Goal: Transaction & Acquisition: Purchase product/service

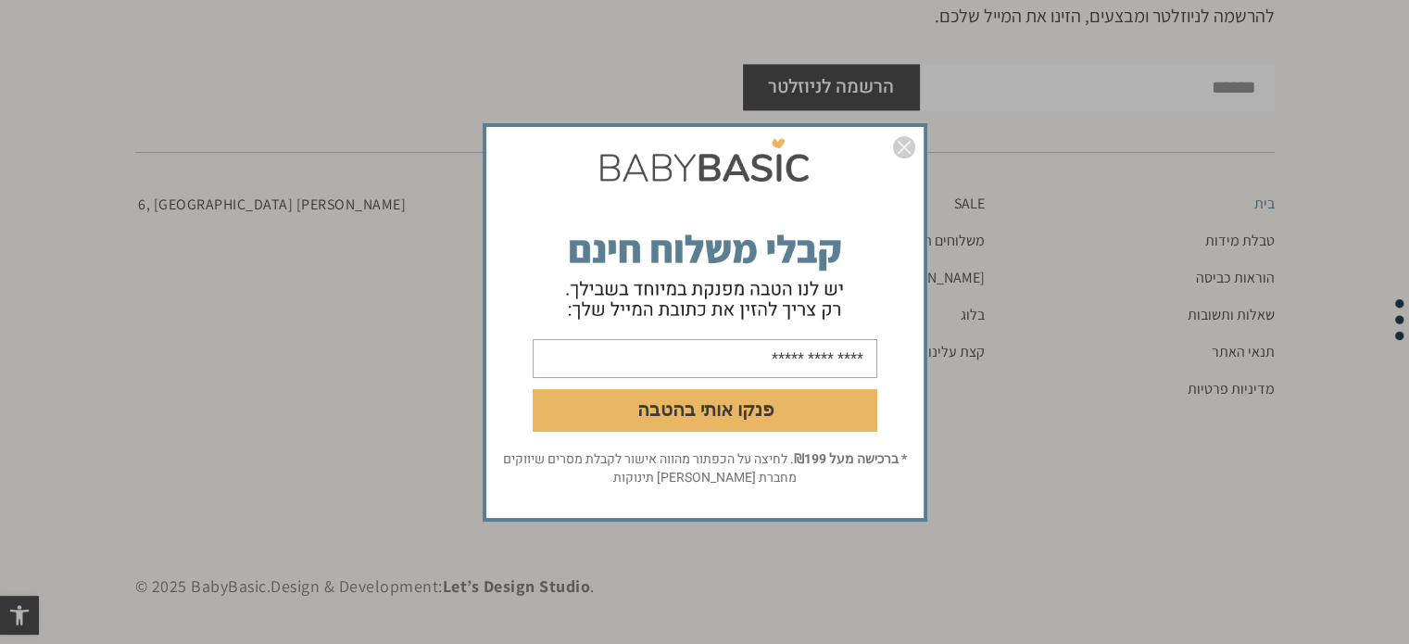
click at [900, 144] on img "סגור" at bounding box center [904, 147] width 22 height 22
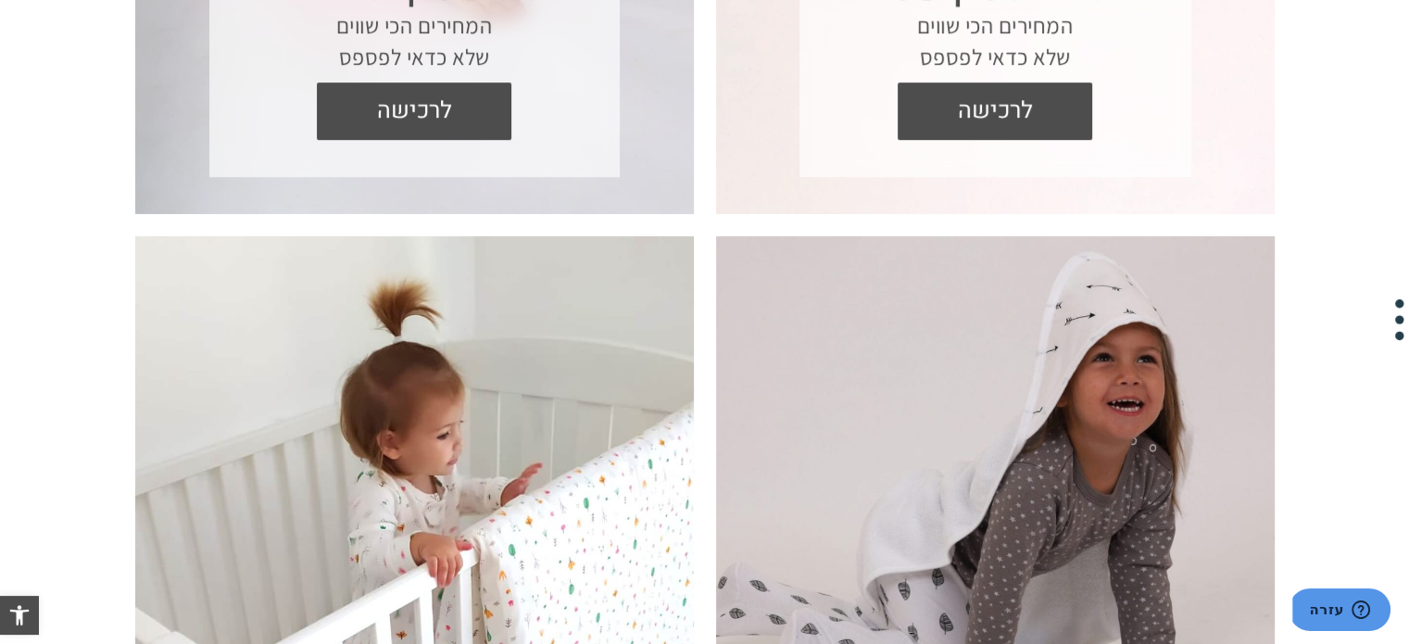
scroll to position [1257, 0]
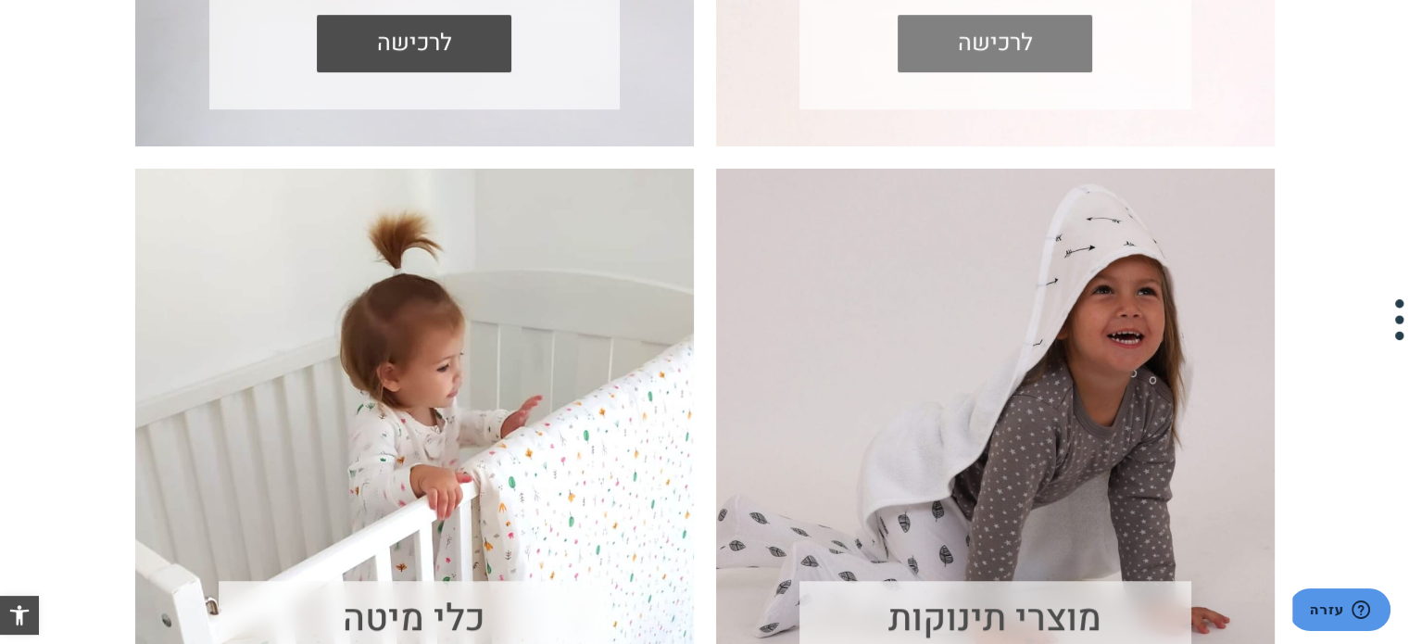
click at [1021, 59] on span "לרכישה" at bounding box center [995, 43] width 167 height 57
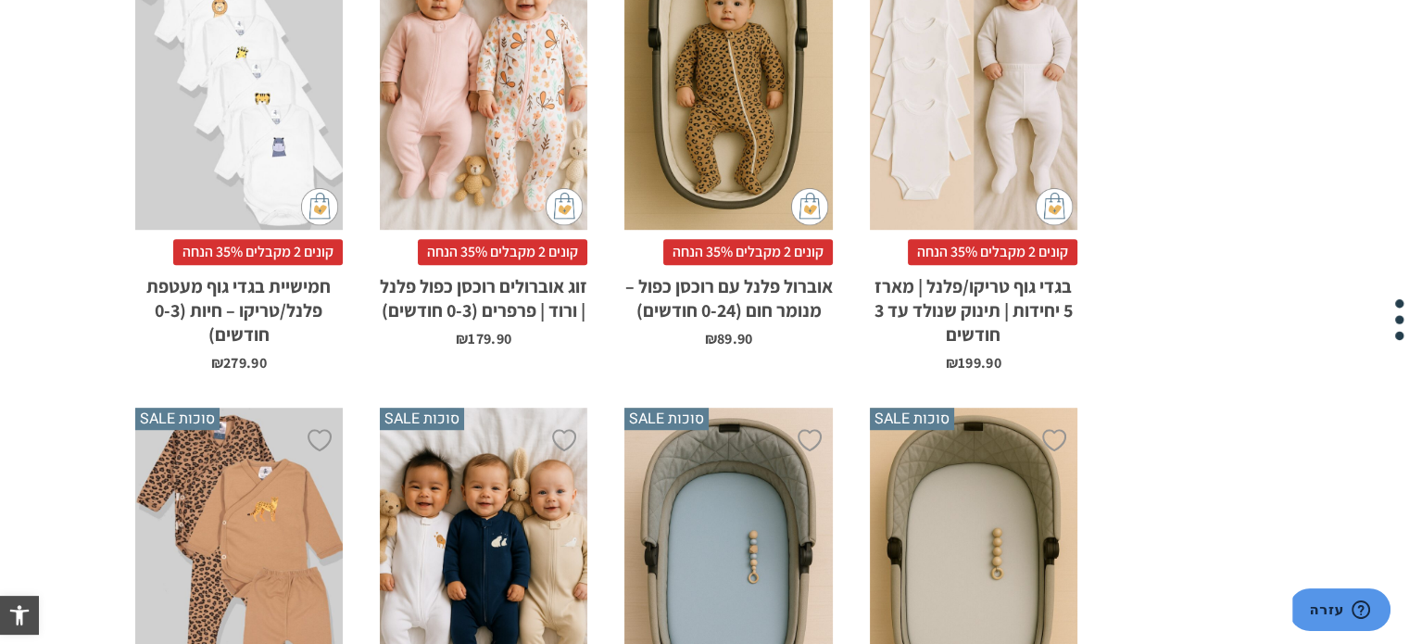
scroll to position [1760, 0]
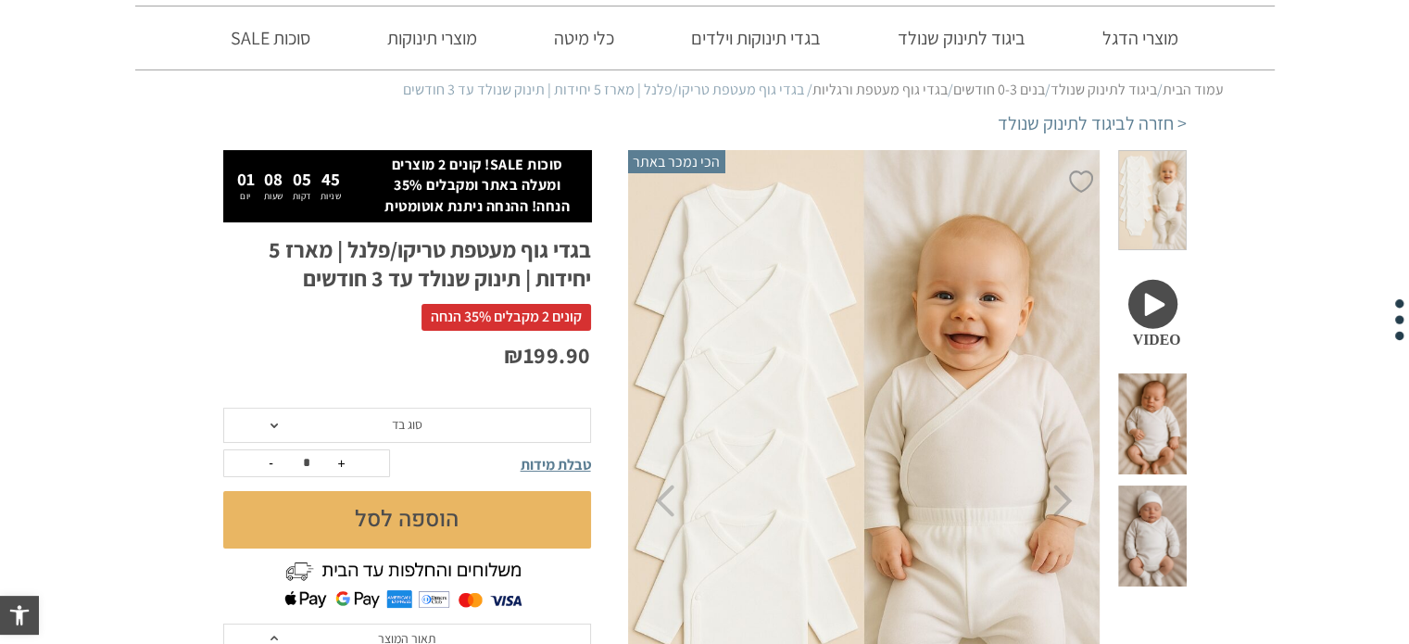
click at [446, 418] on span "סוג בד" at bounding box center [407, 425] width 368 height 35
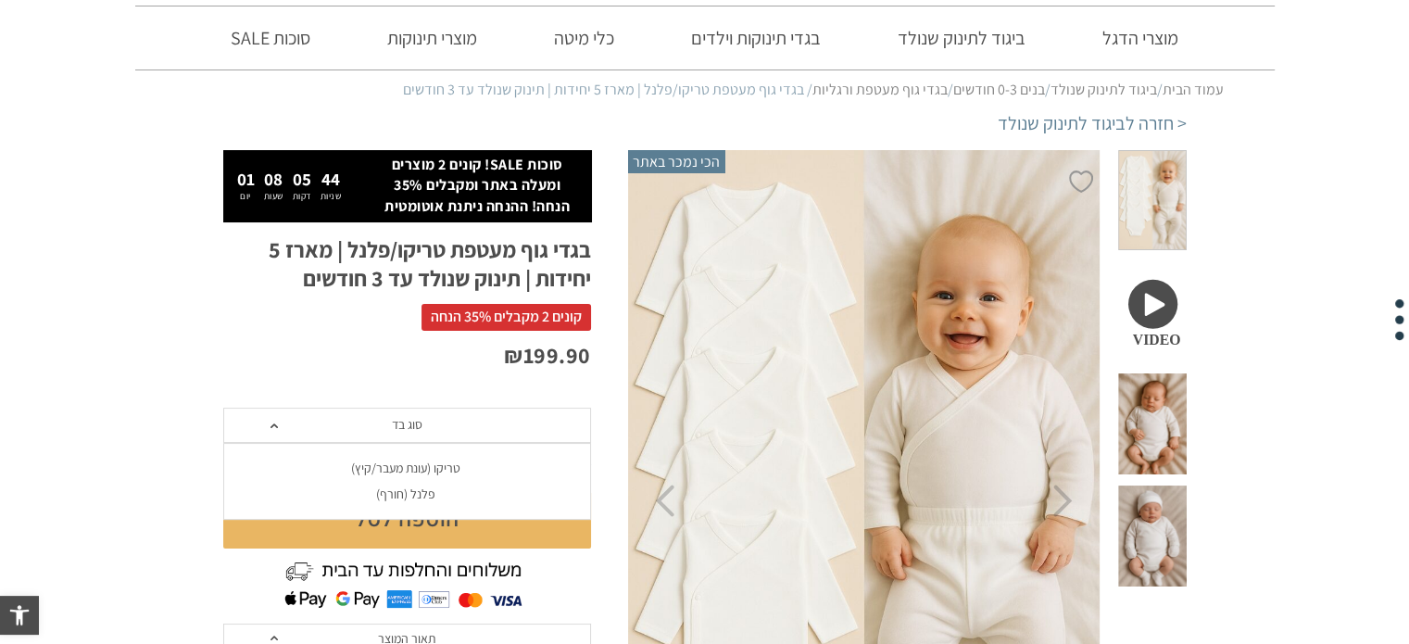
click at [443, 486] on div "פלנל (חורף)" at bounding box center [406, 494] width 368 height 16
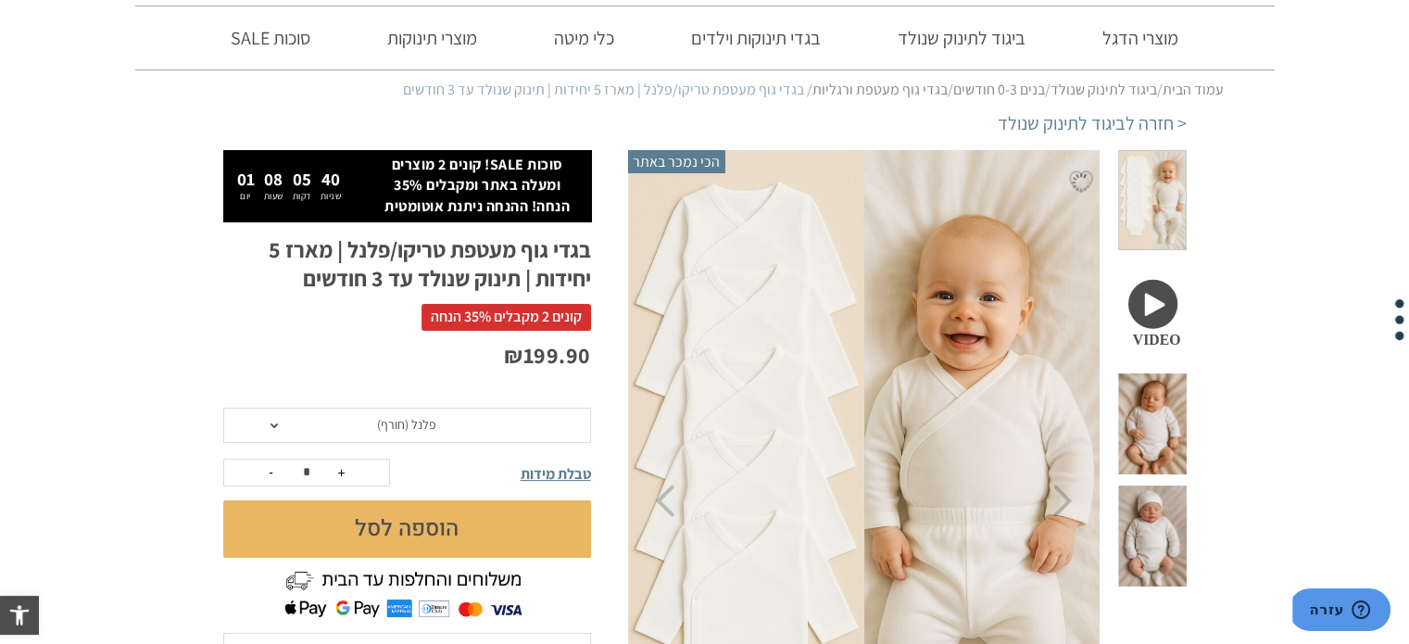
click at [1156, 195] on span at bounding box center [1152, 200] width 68 height 101
click at [1144, 373] on span at bounding box center [1152, 423] width 68 height 101
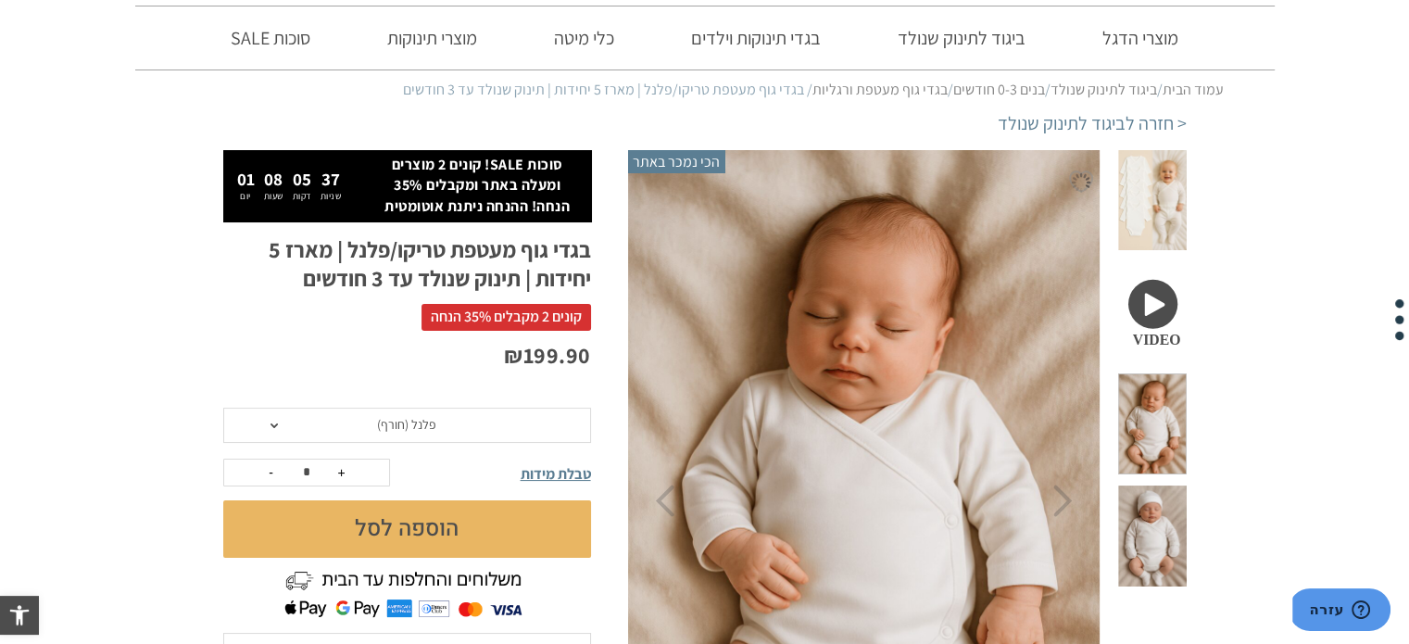
click at [1155, 485] on span at bounding box center [1152, 535] width 68 height 101
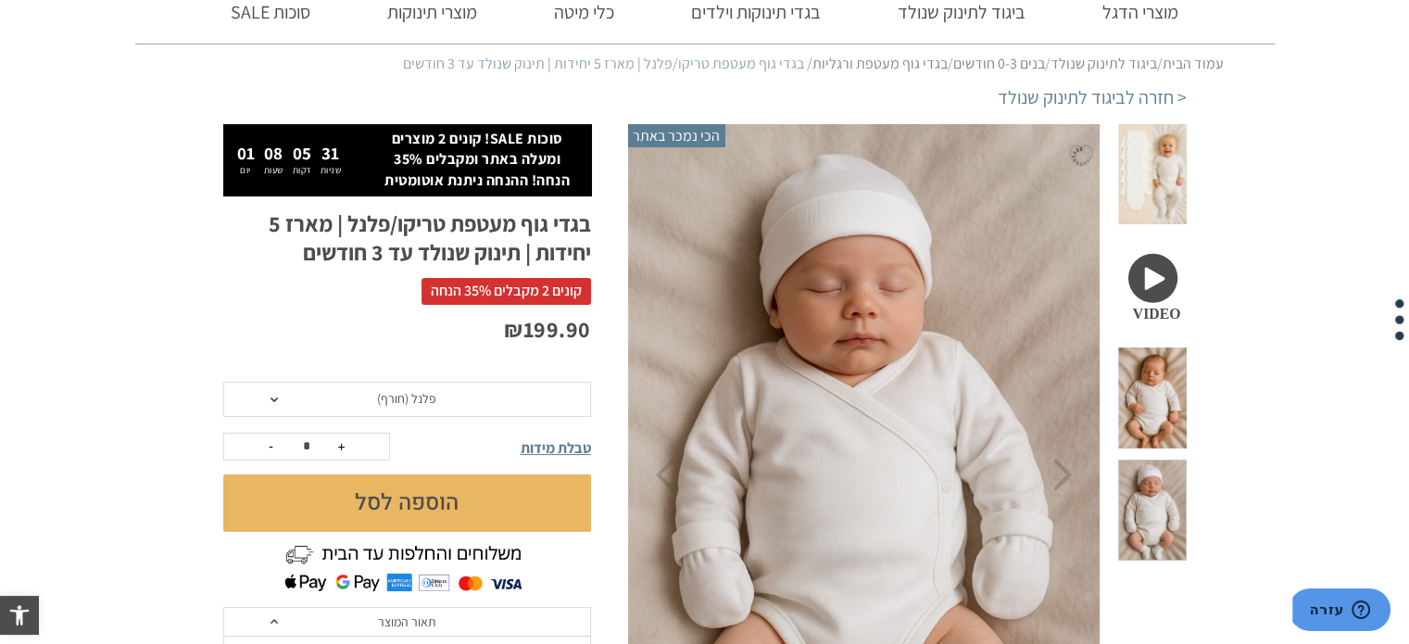
scroll to position [93, 0]
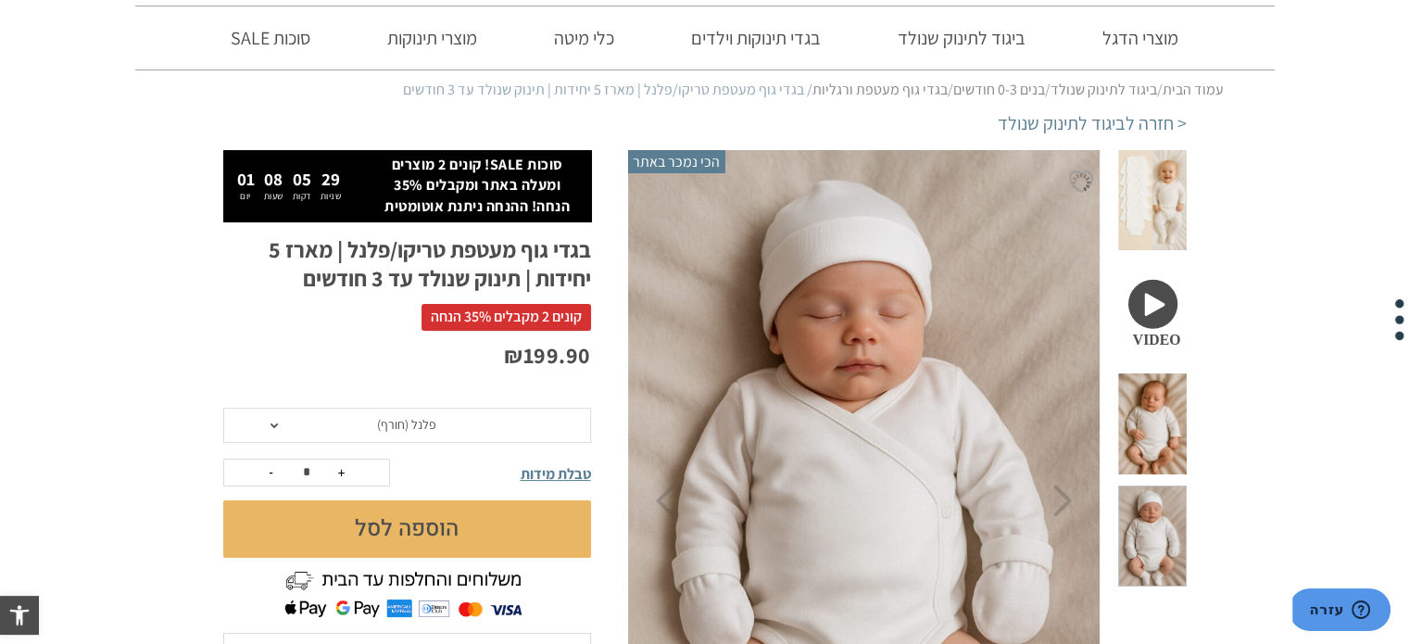
click at [1146, 172] on span at bounding box center [1152, 200] width 68 height 101
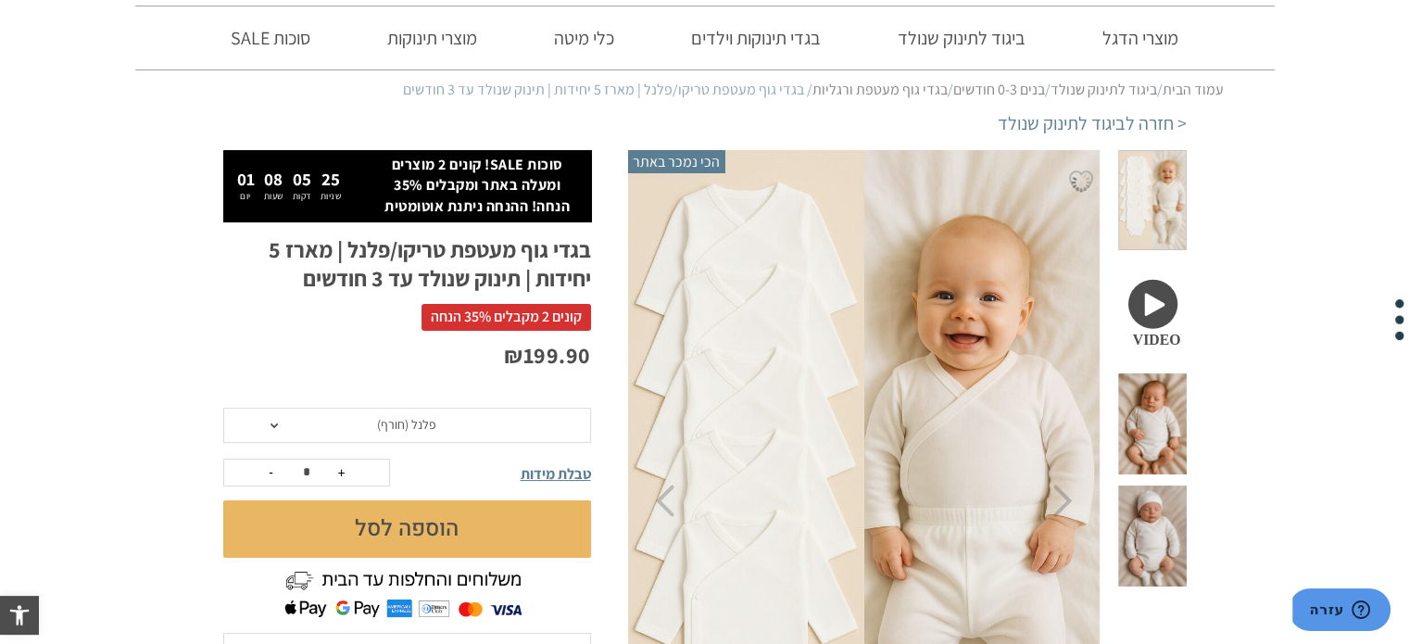
scroll to position [0, 0]
